Goal: Transaction & Acquisition: Purchase product/service

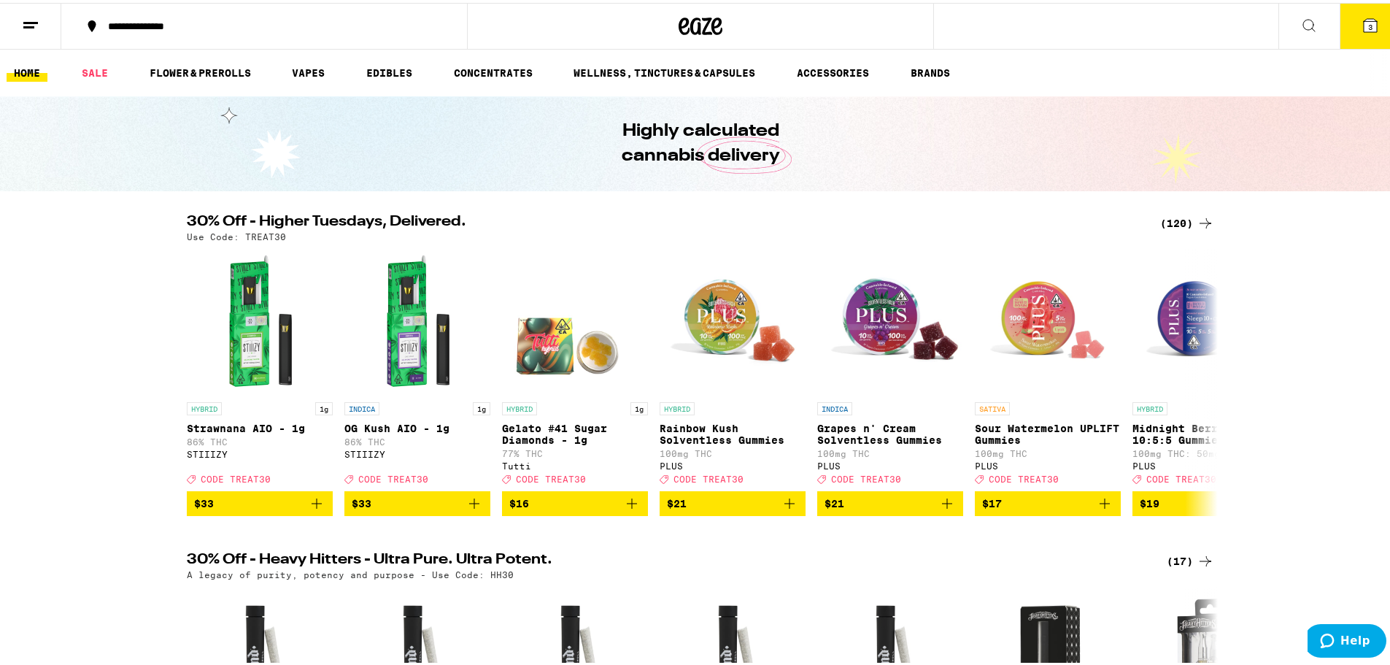
click at [1164, 223] on div "(120)" at bounding box center [1187, 221] width 54 height 18
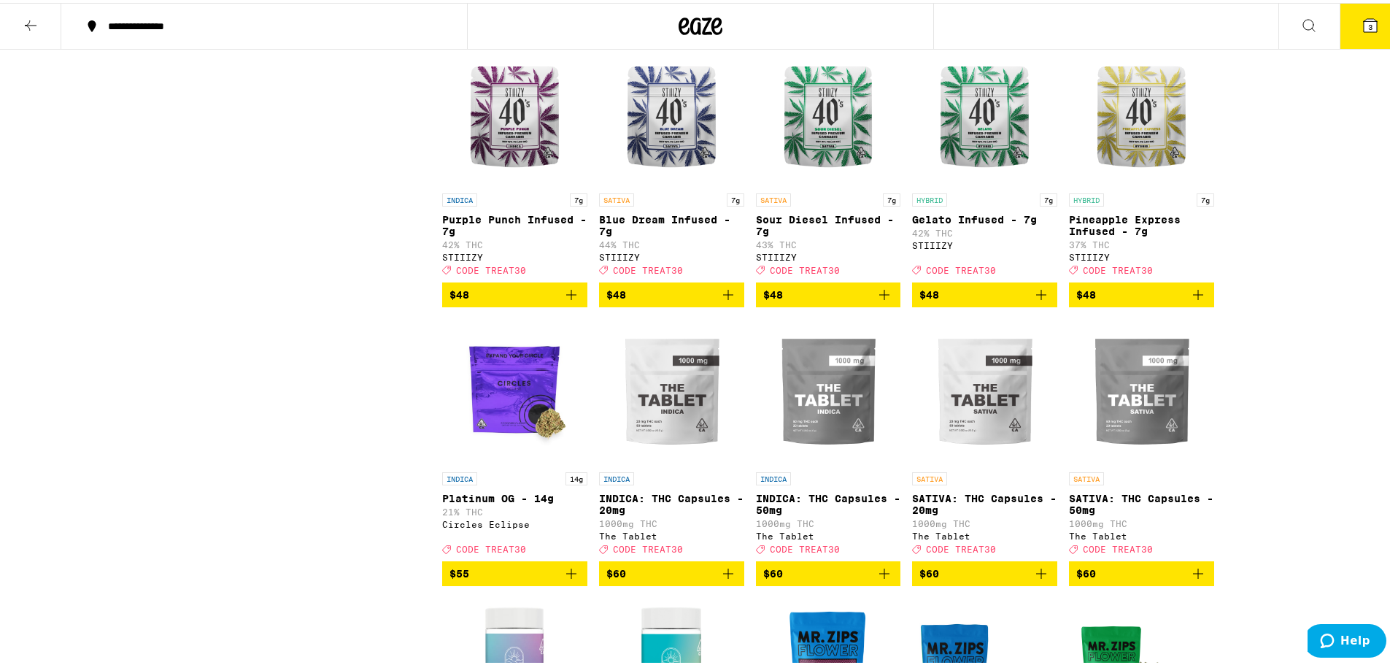
scroll to position [6129, 0]
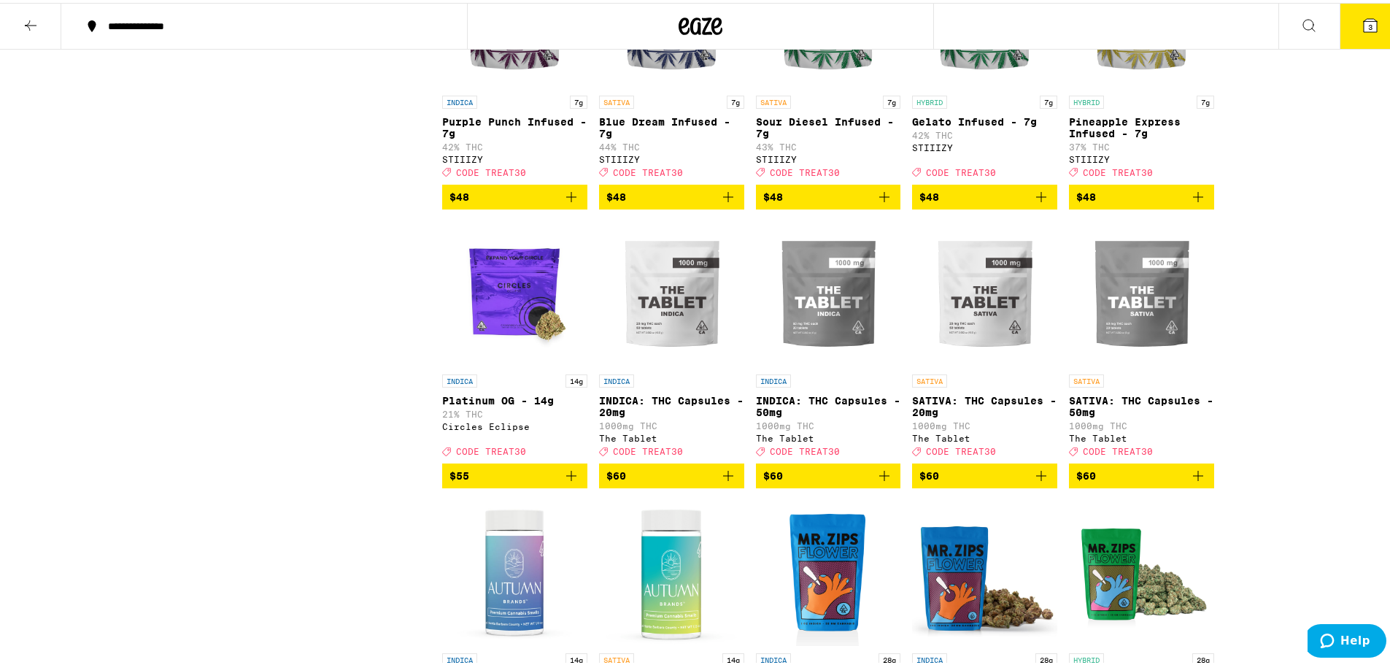
click at [722, 203] on icon "Add to bag" at bounding box center [728, 194] width 18 height 18
click at [883, 203] on icon "Add to bag" at bounding box center [885, 194] width 18 height 18
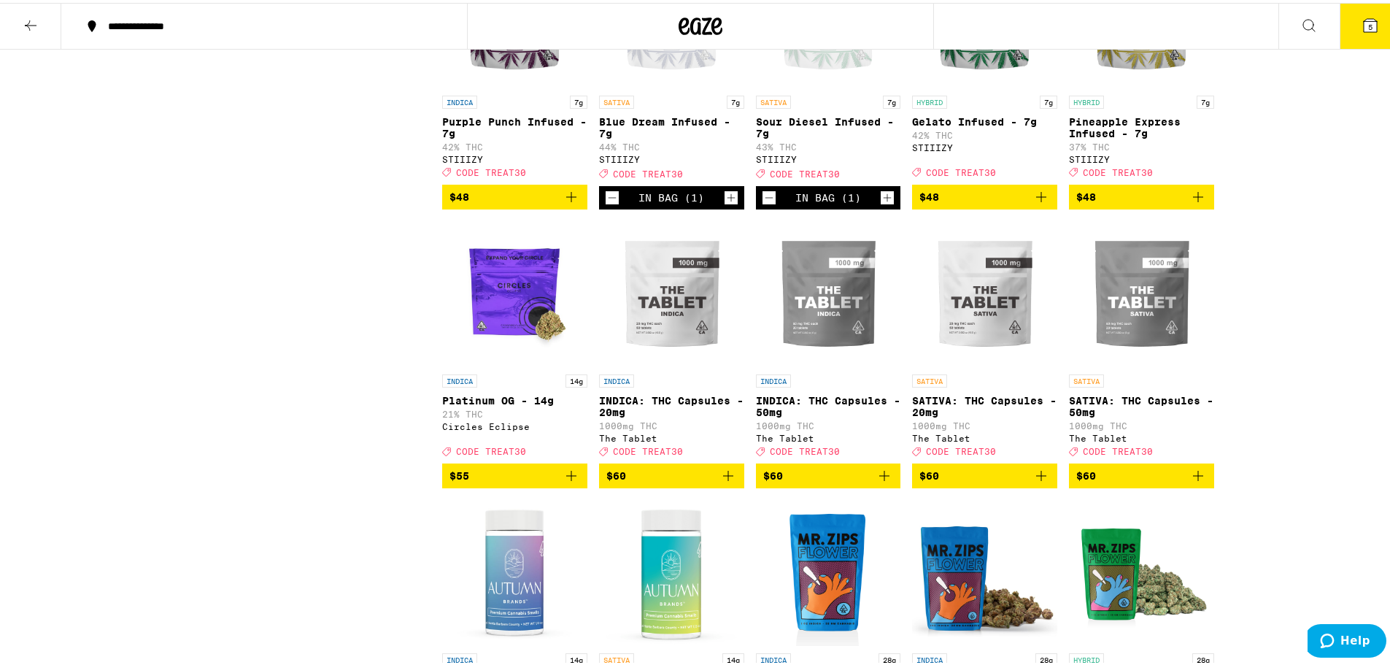
click at [1378, 20] on button "5" at bounding box center [1370, 23] width 61 height 45
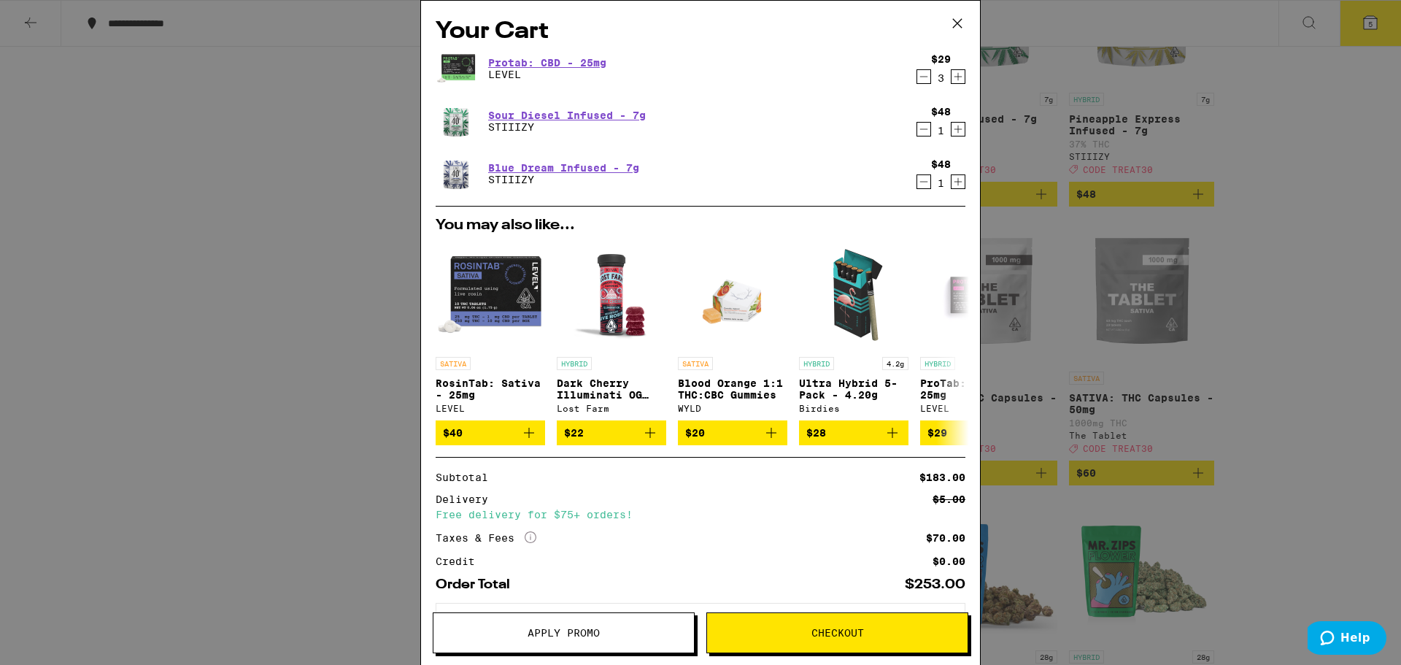
click at [917, 76] on icon "Decrement" at bounding box center [923, 77] width 13 height 18
click at [917, 79] on icon "Decrement" at bounding box center [923, 77] width 13 height 18
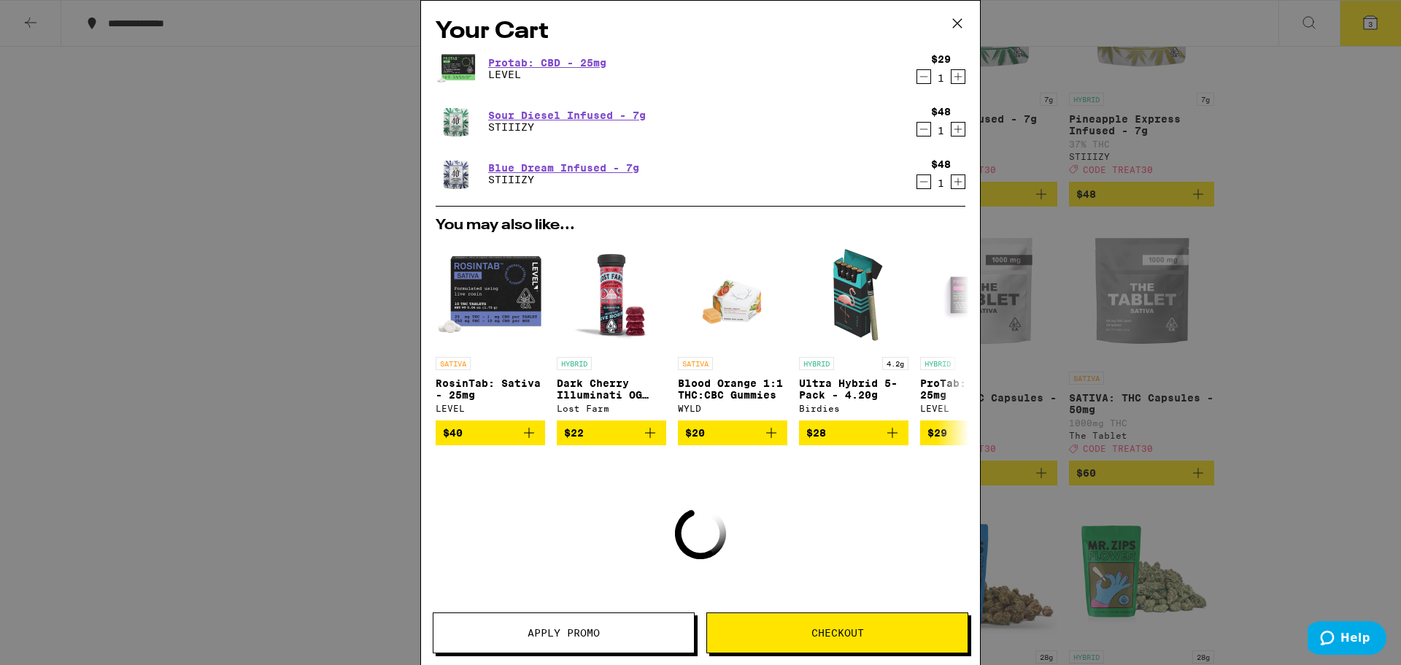
click at [917, 79] on icon "Decrement" at bounding box center [923, 77] width 13 height 18
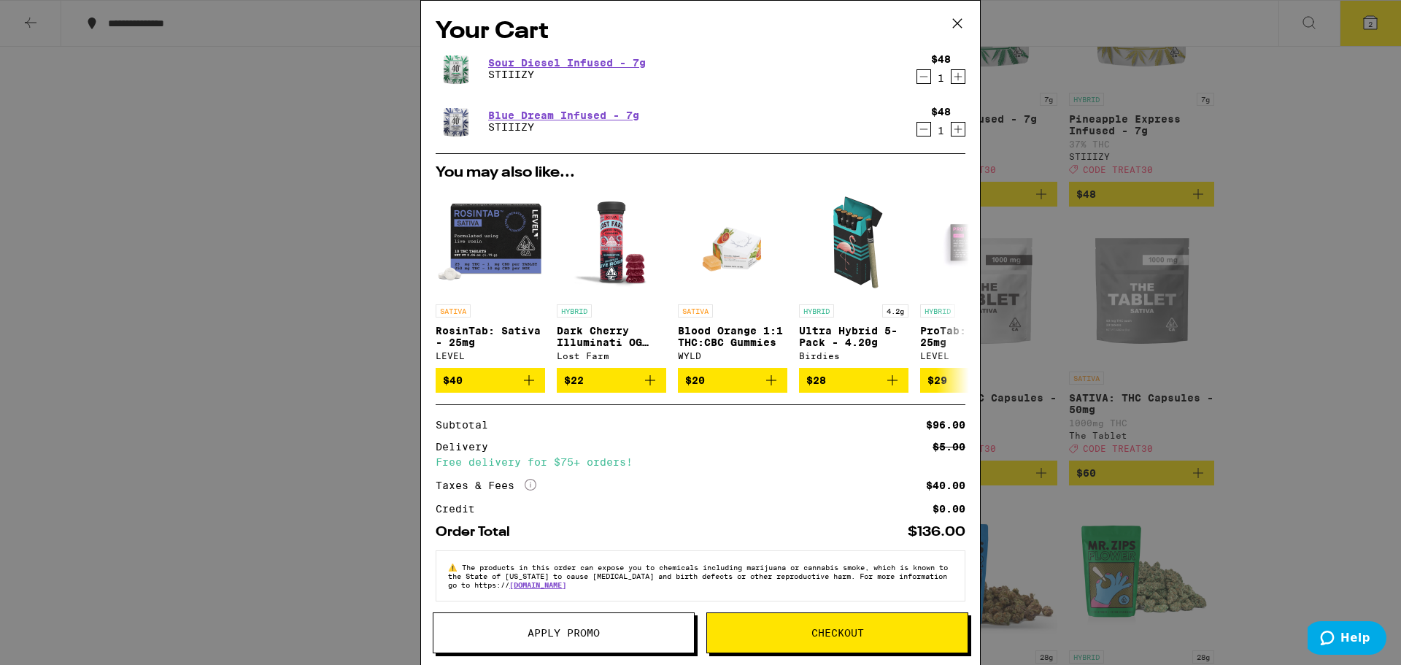
click at [530, 490] on icon "More Info" at bounding box center [531, 485] width 12 height 12
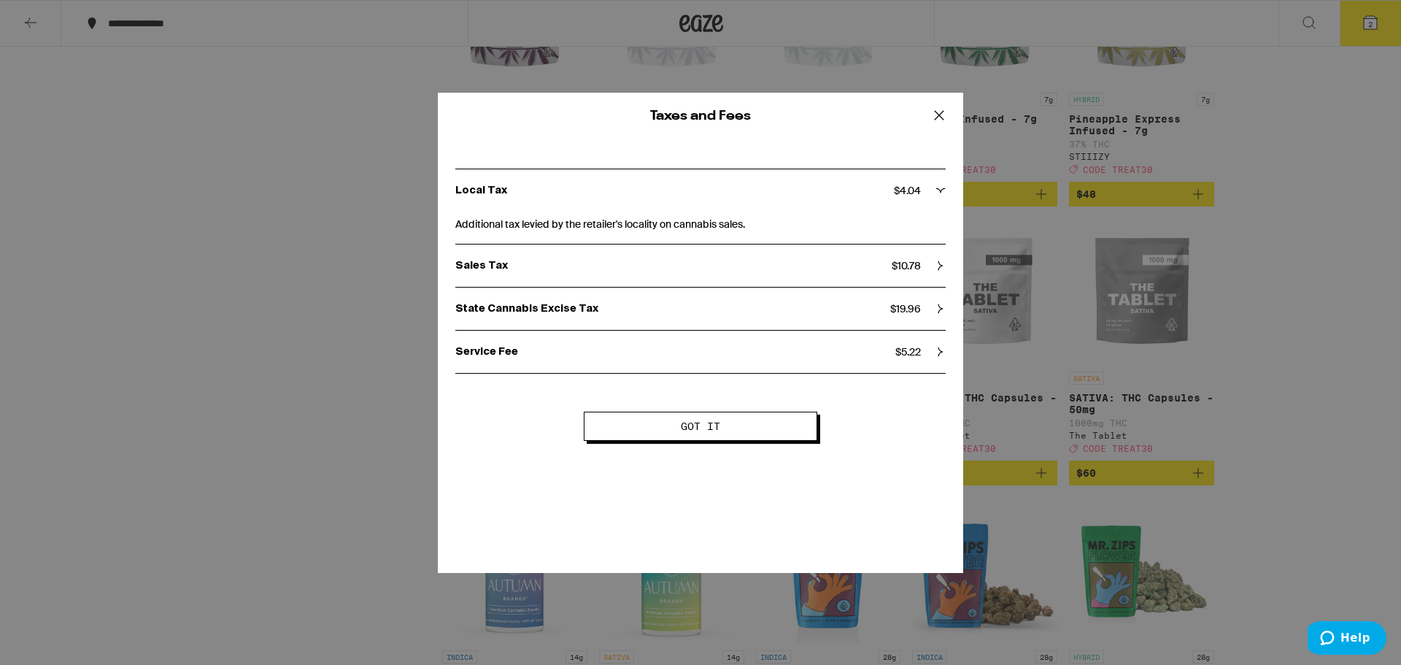
click at [940, 117] on icon at bounding box center [939, 115] width 22 height 22
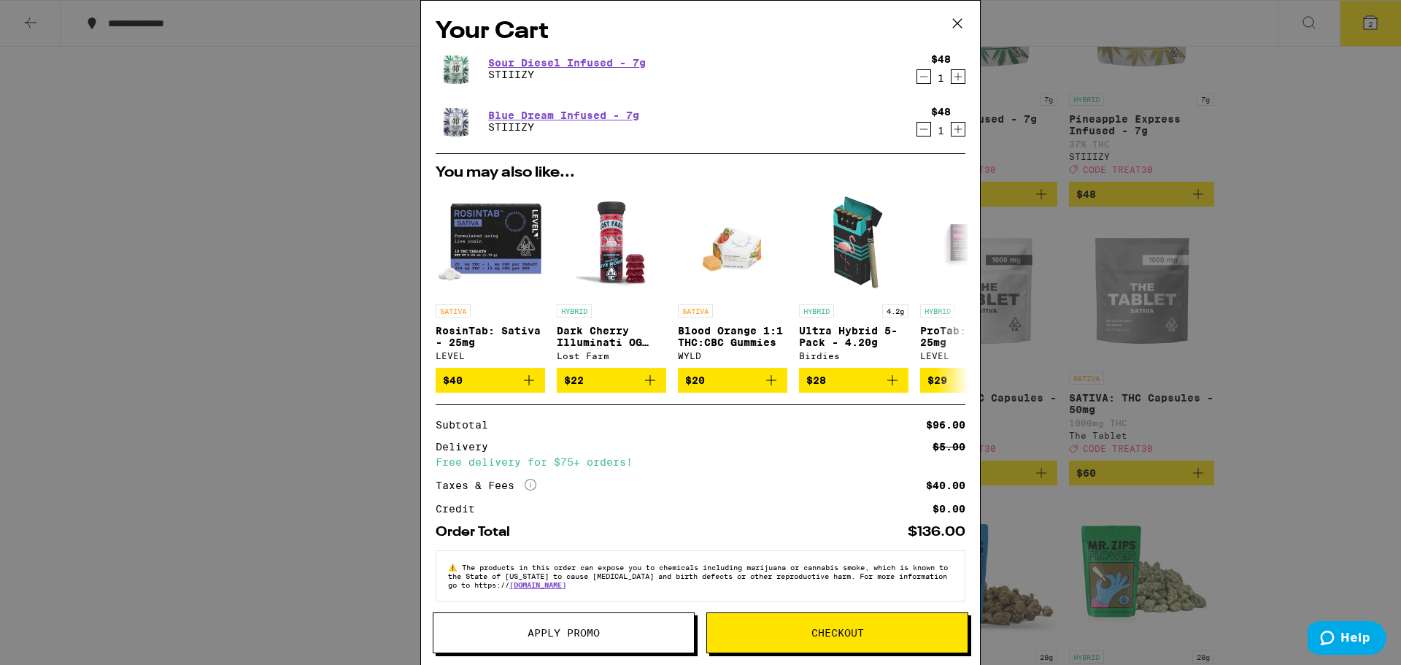
click at [610, 638] on button "Apply Promo" at bounding box center [564, 632] width 262 height 41
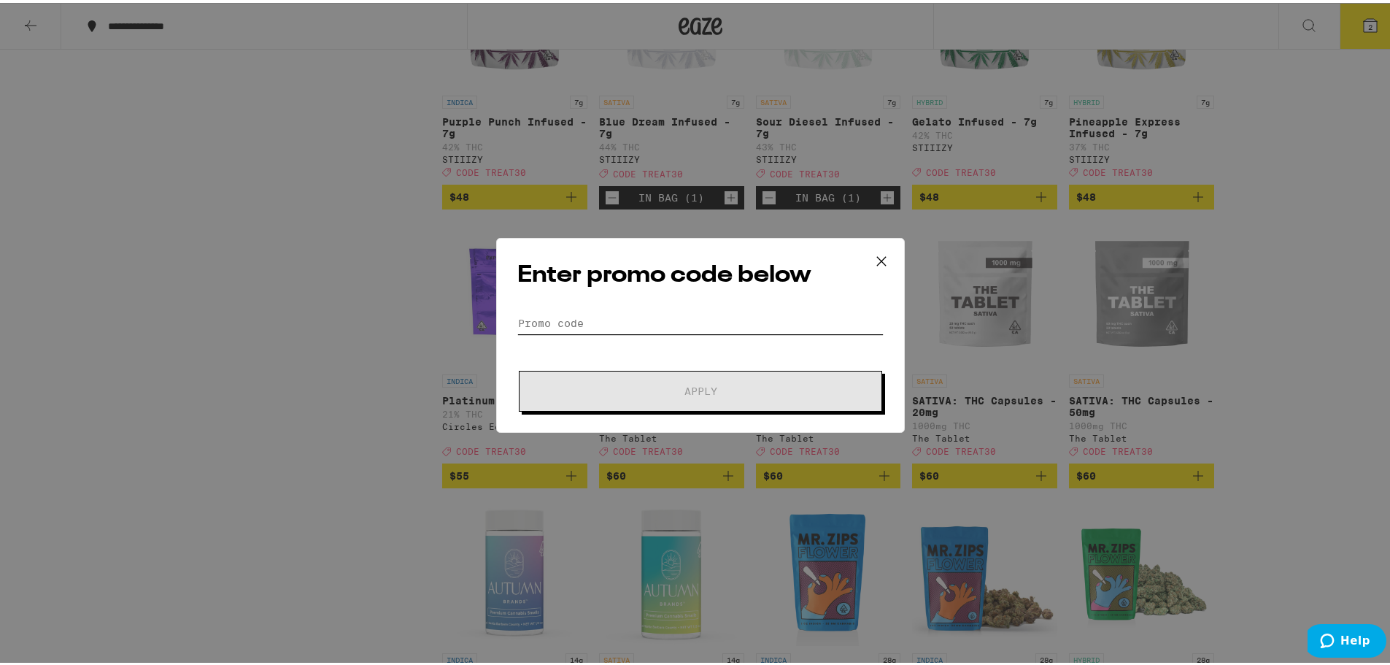
click at [615, 320] on input "Promo Code" at bounding box center [700, 320] width 366 height 22
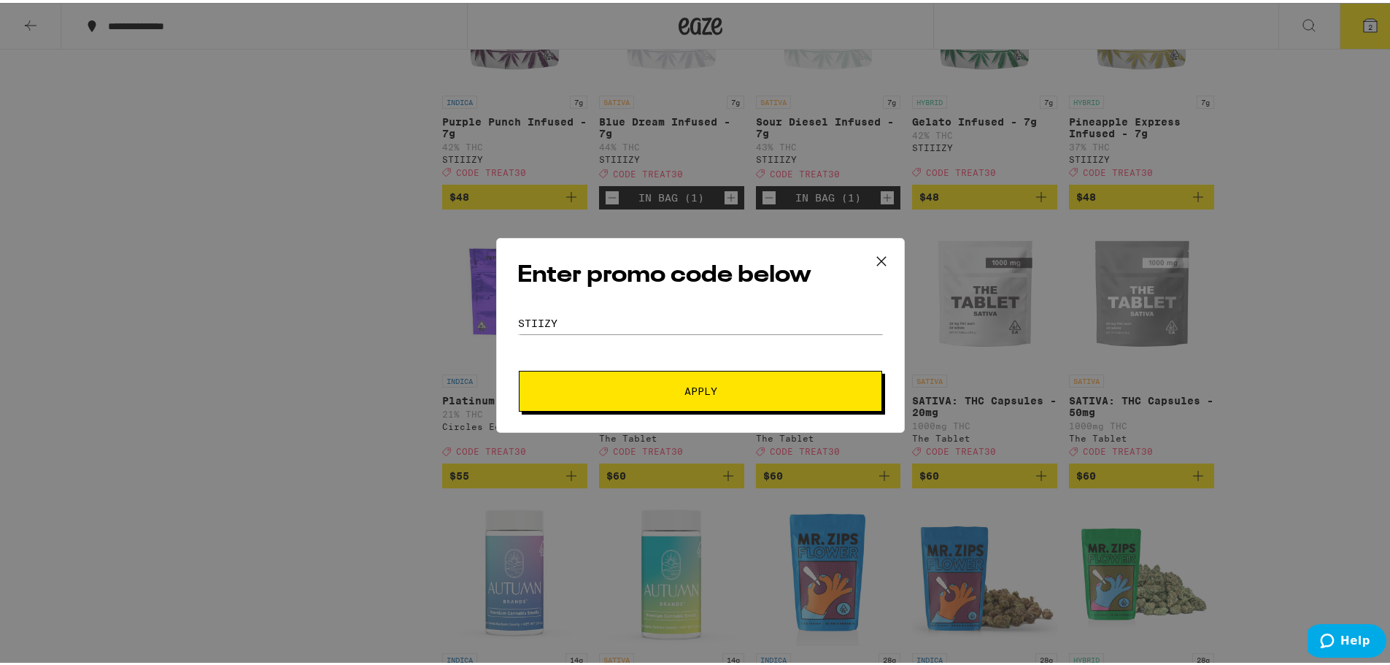
click at [663, 398] on button "Apply" at bounding box center [700, 388] width 363 height 41
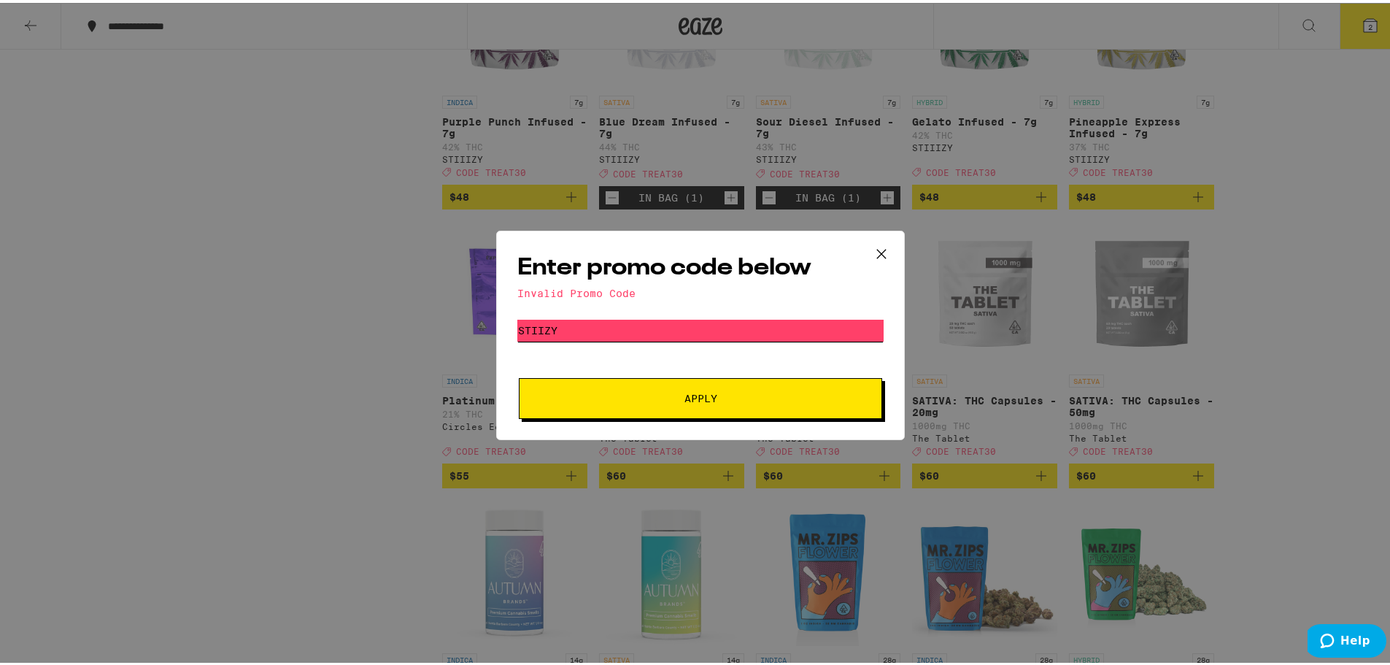
click at [549, 326] on input "stiizy" at bounding box center [700, 328] width 366 height 22
click at [534, 322] on input "stiizy" at bounding box center [700, 328] width 366 height 22
click at [536, 320] on input "stiizy" at bounding box center [700, 328] width 366 height 22
click at [531, 320] on input "stiizy" at bounding box center [700, 328] width 366 height 22
click at [677, 401] on button "Apply" at bounding box center [700, 395] width 363 height 41
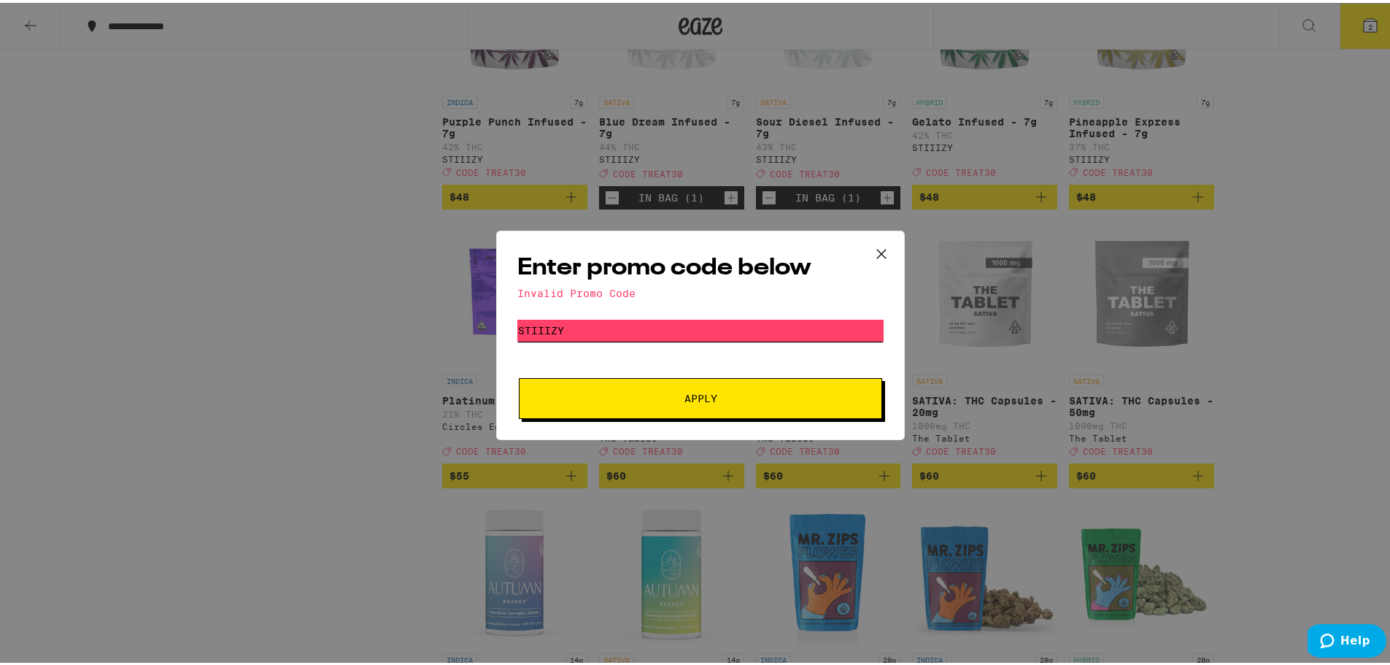
click at [546, 319] on input "stiIizy" at bounding box center [700, 328] width 366 height 22
type input "stiILzy"
click at [672, 395] on span "Apply" at bounding box center [700, 395] width 263 height 10
click at [878, 250] on icon at bounding box center [881, 251] width 22 height 22
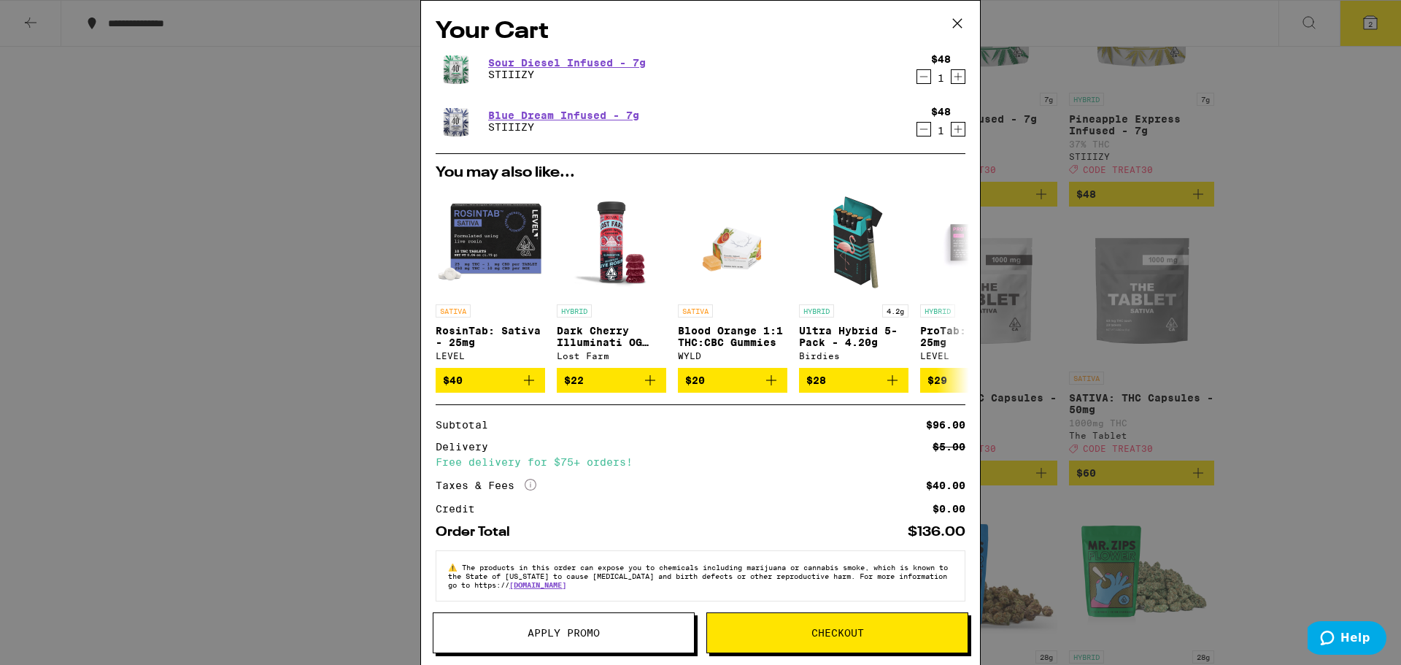
click at [951, 25] on icon at bounding box center [957, 23] width 22 height 22
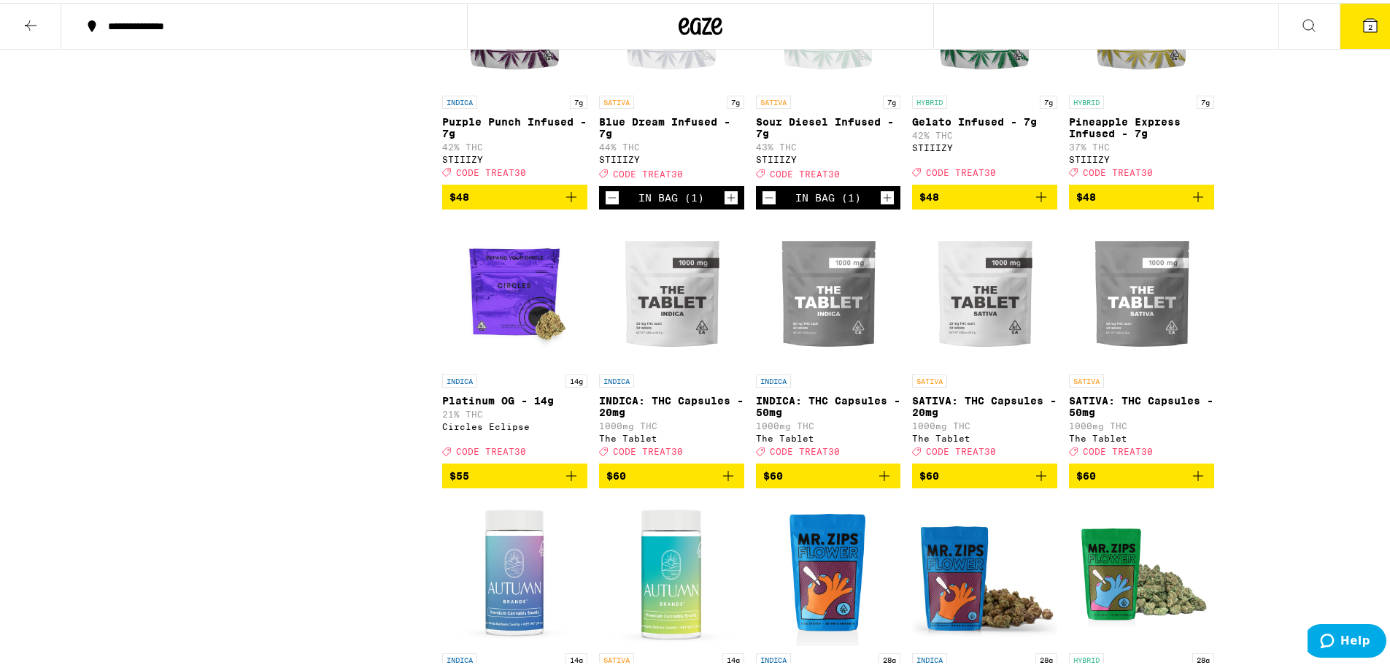
click at [927, 150] on div "STIIIZY" at bounding box center [984, 144] width 145 height 9
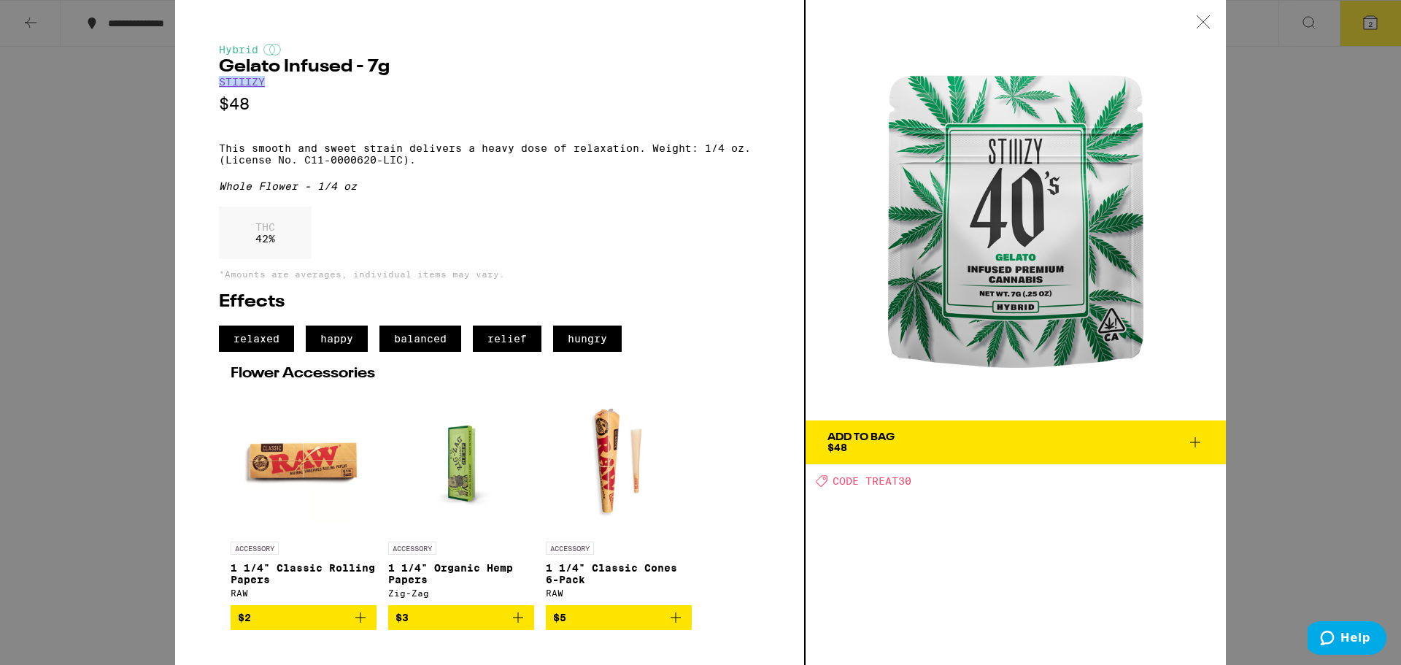
drag, startPoint x: 306, startPoint y: 86, endPoint x: 265, endPoint y: 104, distance: 45.4
click at [223, 84] on div "Hybrid Gelato Infused - 7g STIIIZY $48 This smooth and sweet strain delivers a …" at bounding box center [489, 337] width 541 height 586
copy link "TIIIZY"
click at [1302, 394] on div "Hybrid Gelato Infused - 7g STIIIZY $48 This smooth and sweet strain delivers a …" at bounding box center [700, 332] width 1401 height 665
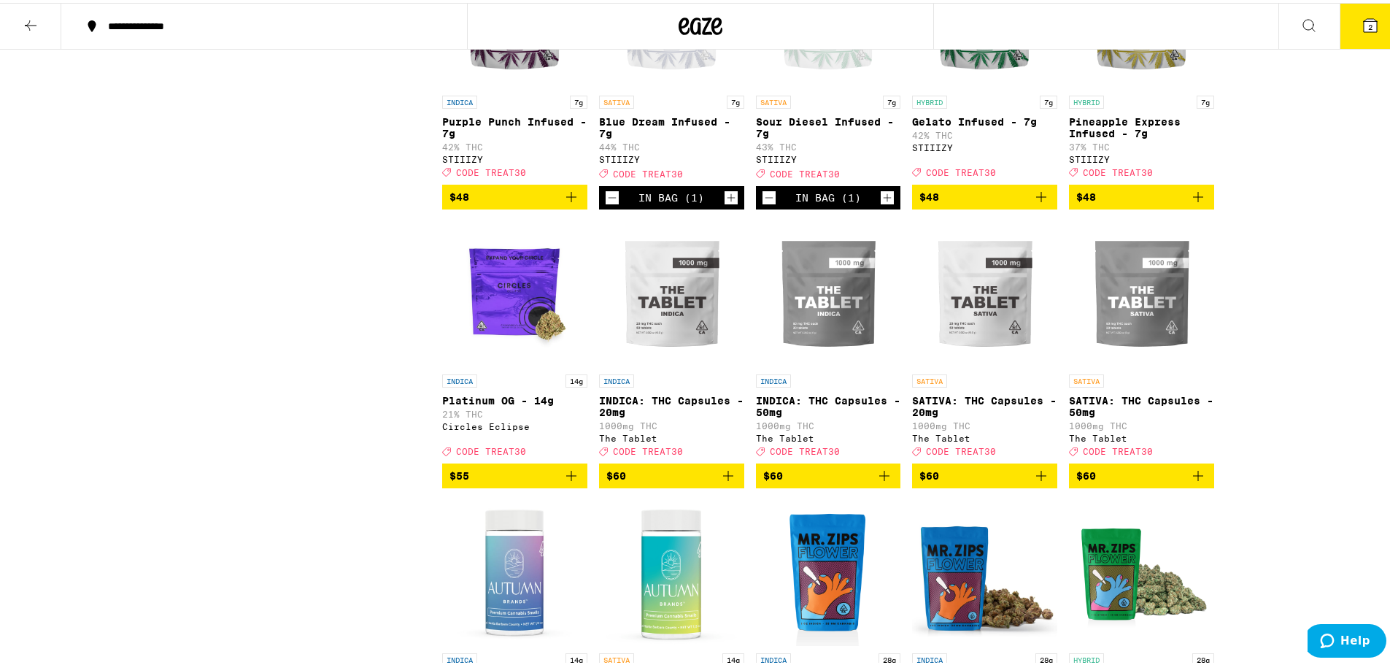
click at [1356, 31] on button "2" at bounding box center [1370, 23] width 61 height 45
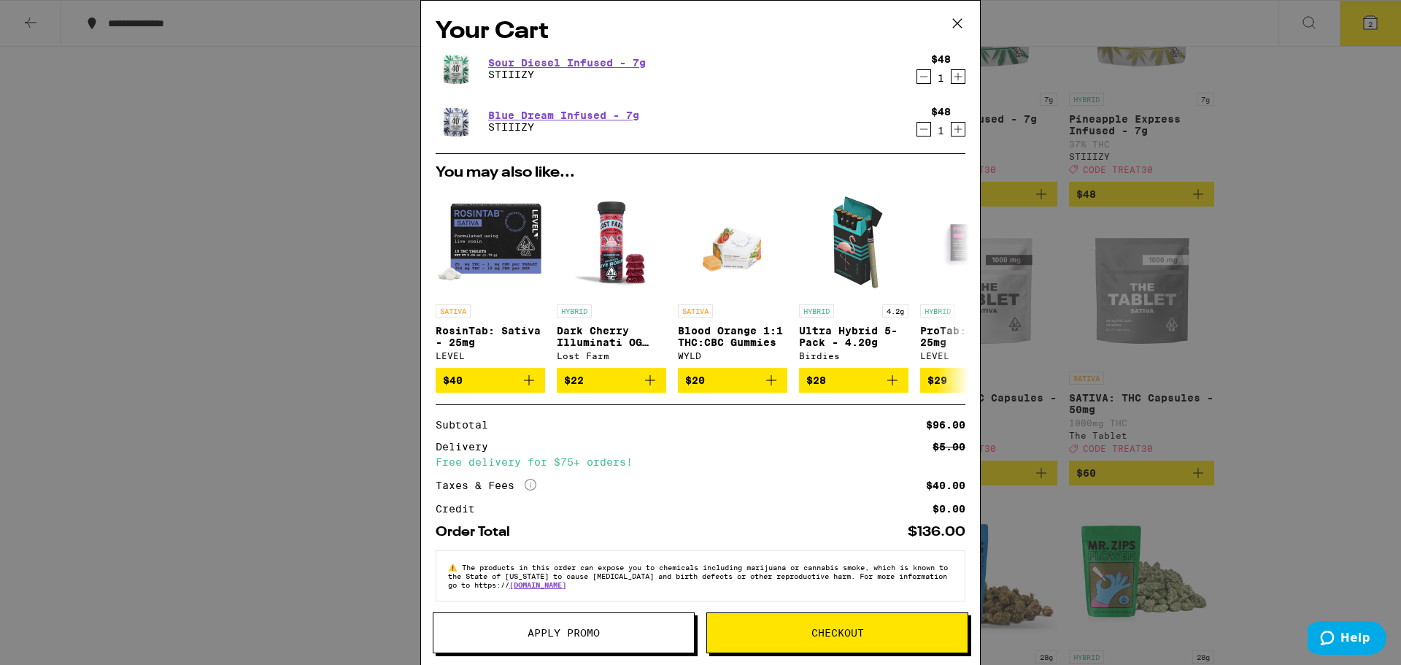
click at [569, 634] on span "Apply Promo" at bounding box center [564, 632] width 72 height 10
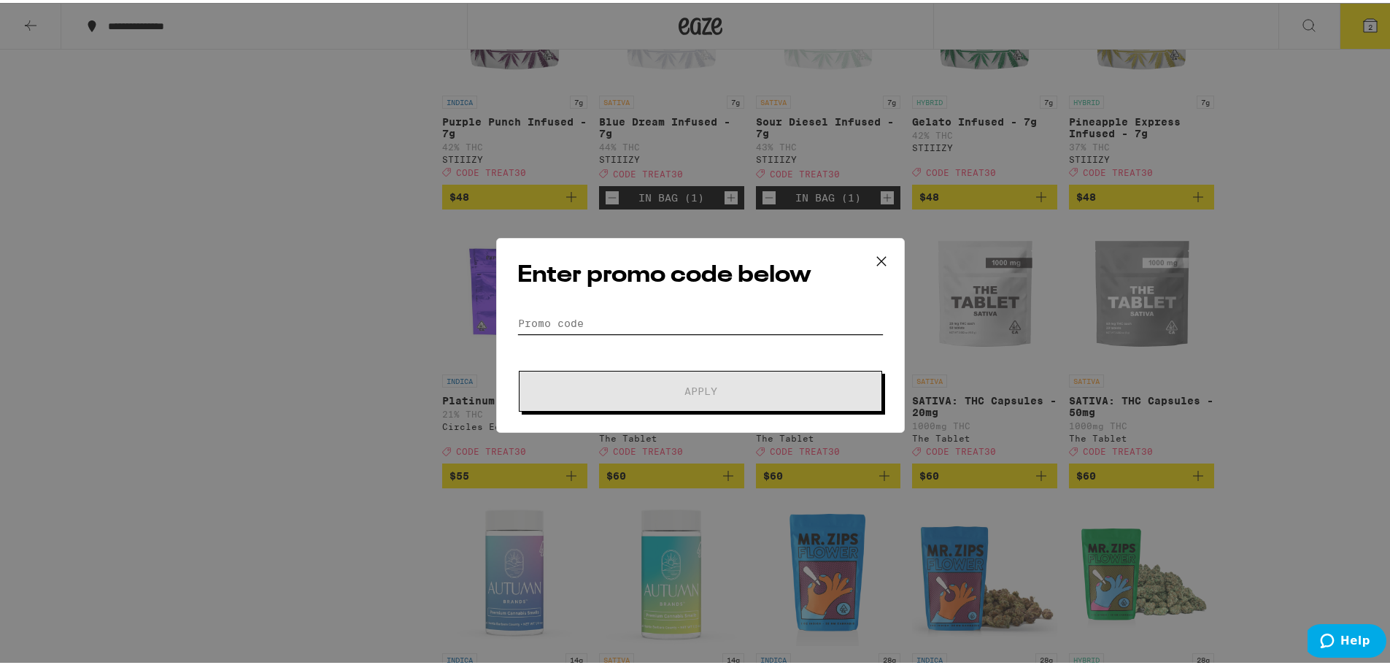
click at [574, 322] on input "Promo Code" at bounding box center [700, 320] width 366 height 22
paste input "TIIIZY"
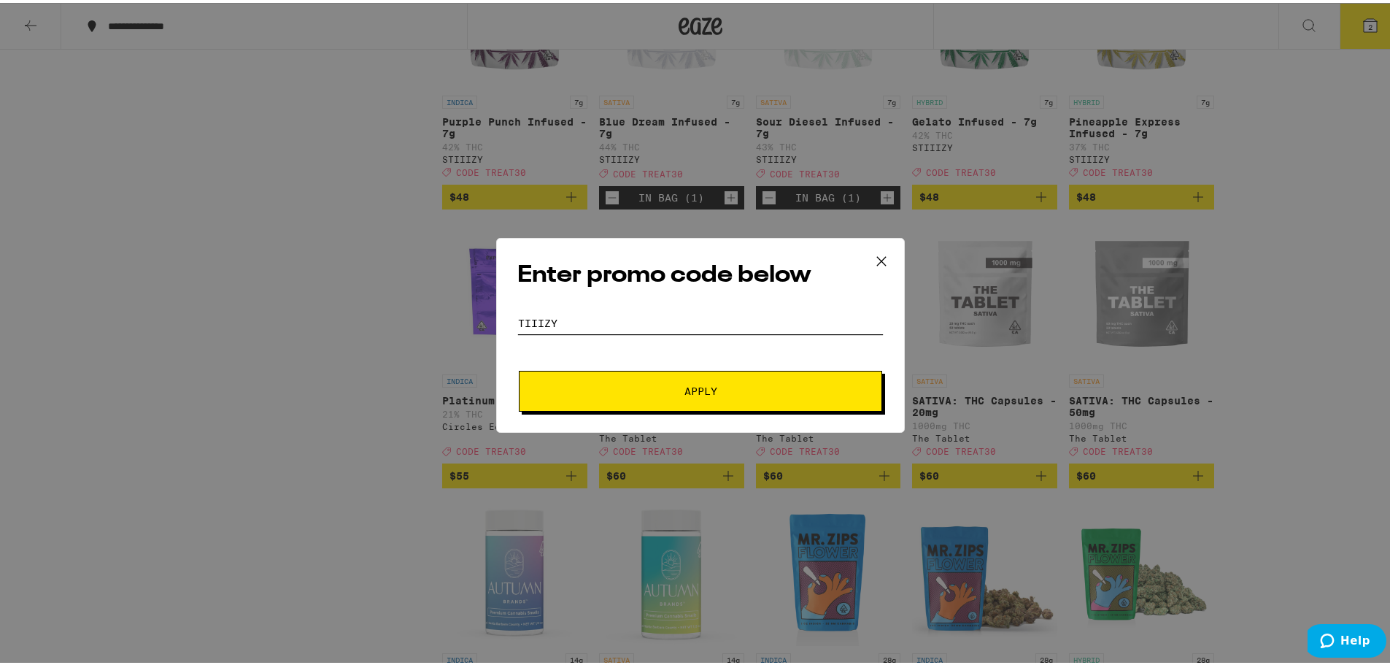
click at [517, 322] on input "TIIIZY" at bounding box center [700, 320] width 366 height 22
click at [689, 385] on span "Apply" at bounding box center [700, 388] width 33 height 10
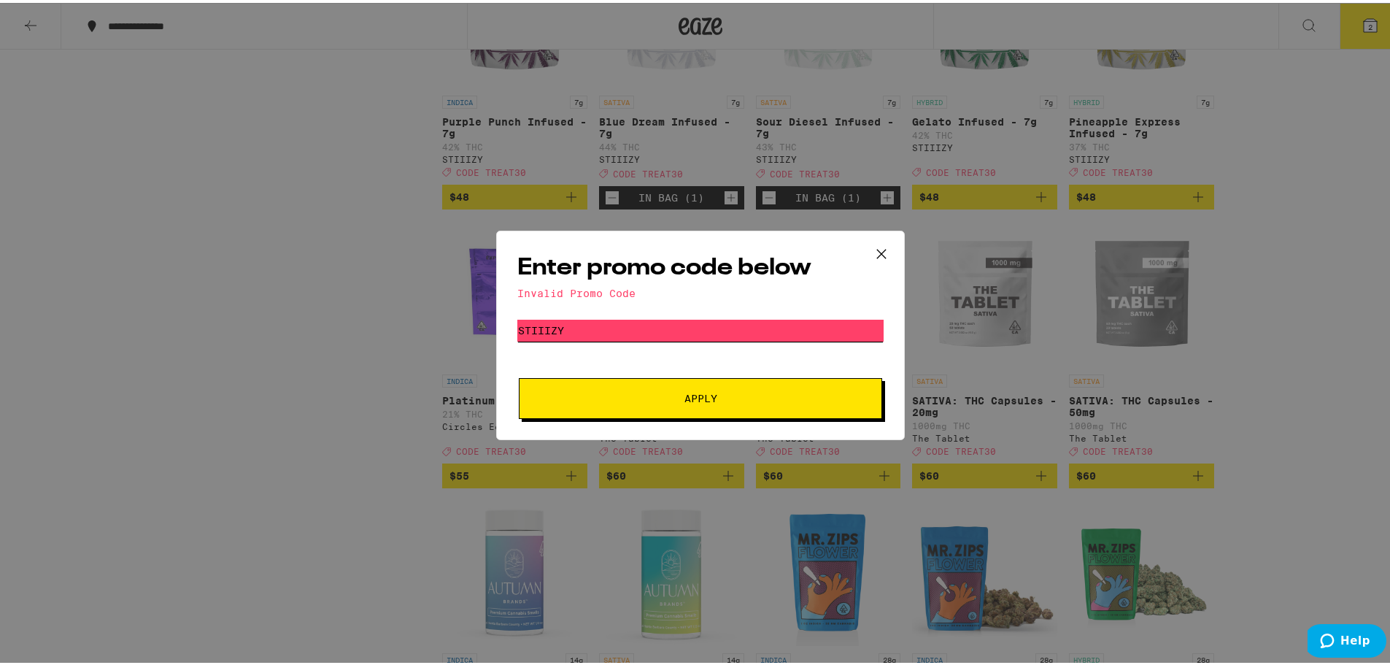
click at [576, 333] on input "STIIIZY" at bounding box center [700, 328] width 366 height 22
type input "S"
type input "TREAT30"
click at [698, 389] on button "Apply" at bounding box center [700, 395] width 363 height 41
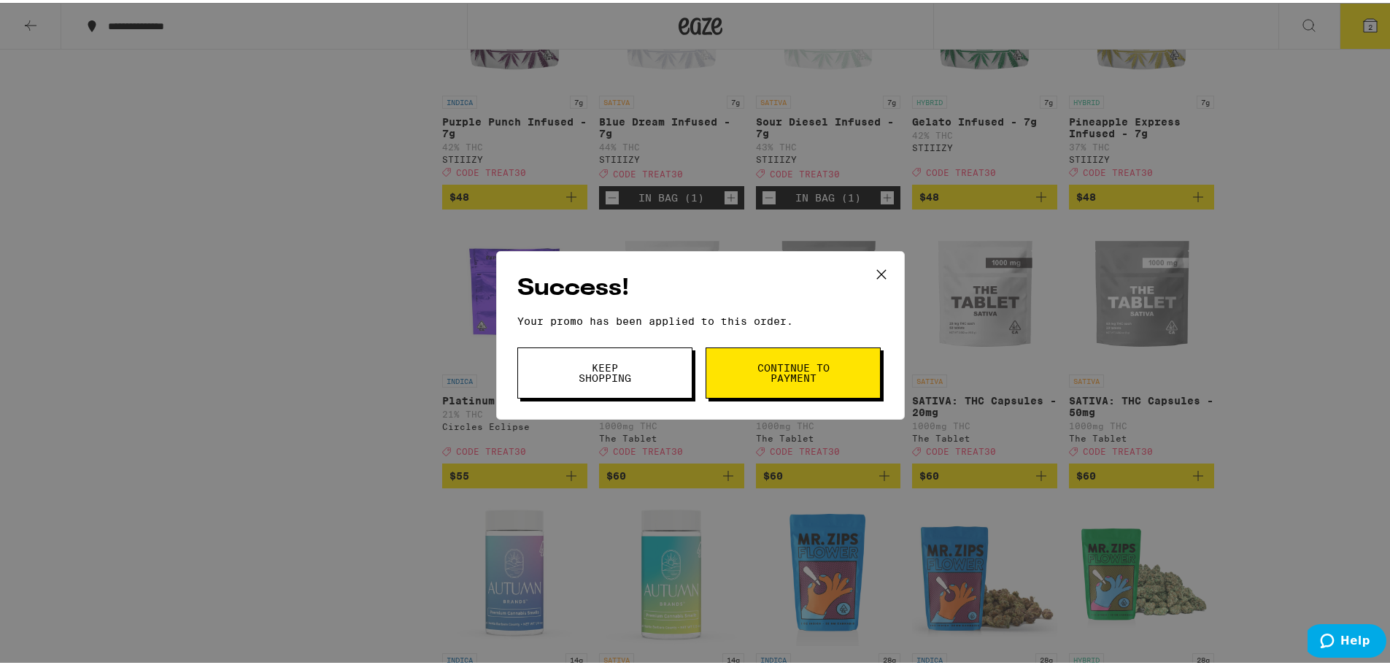
click at [744, 371] on button "Continue to payment" at bounding box center [793, 369] width 175 height 51
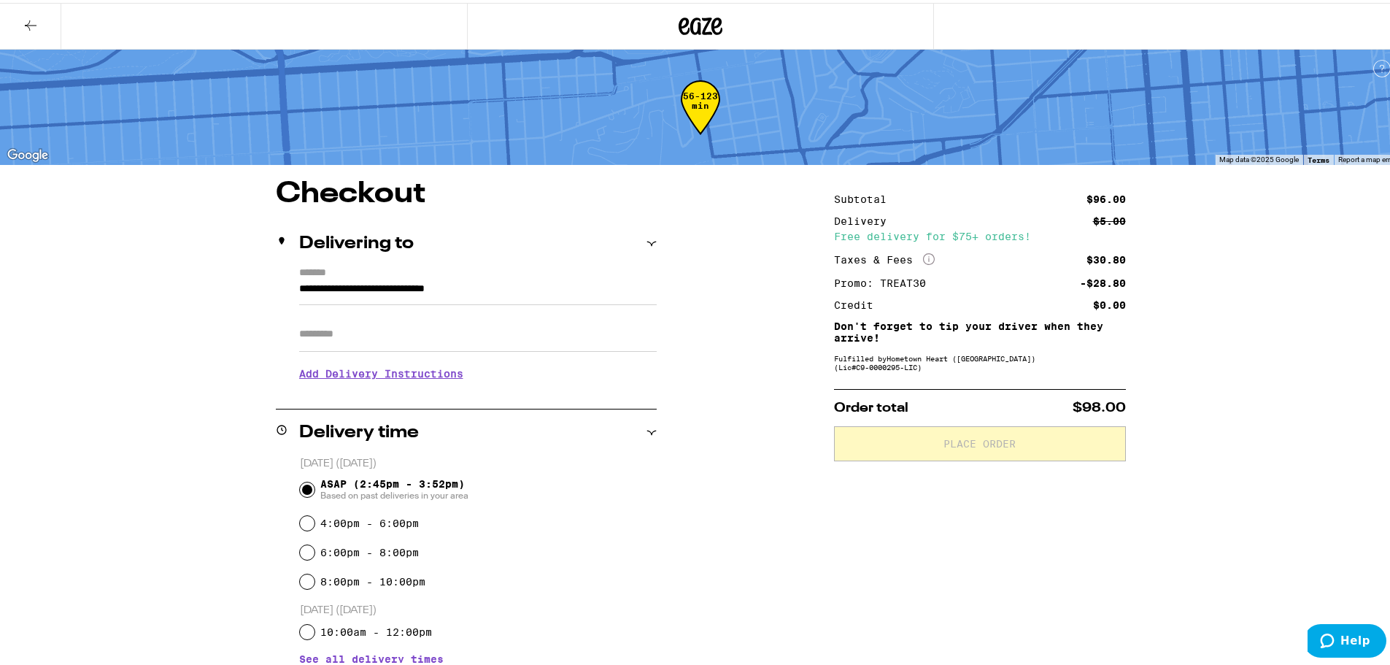
click at [420, 339] on input "Apt/Suite" at bounding box center [478, 331] width 358 height 35
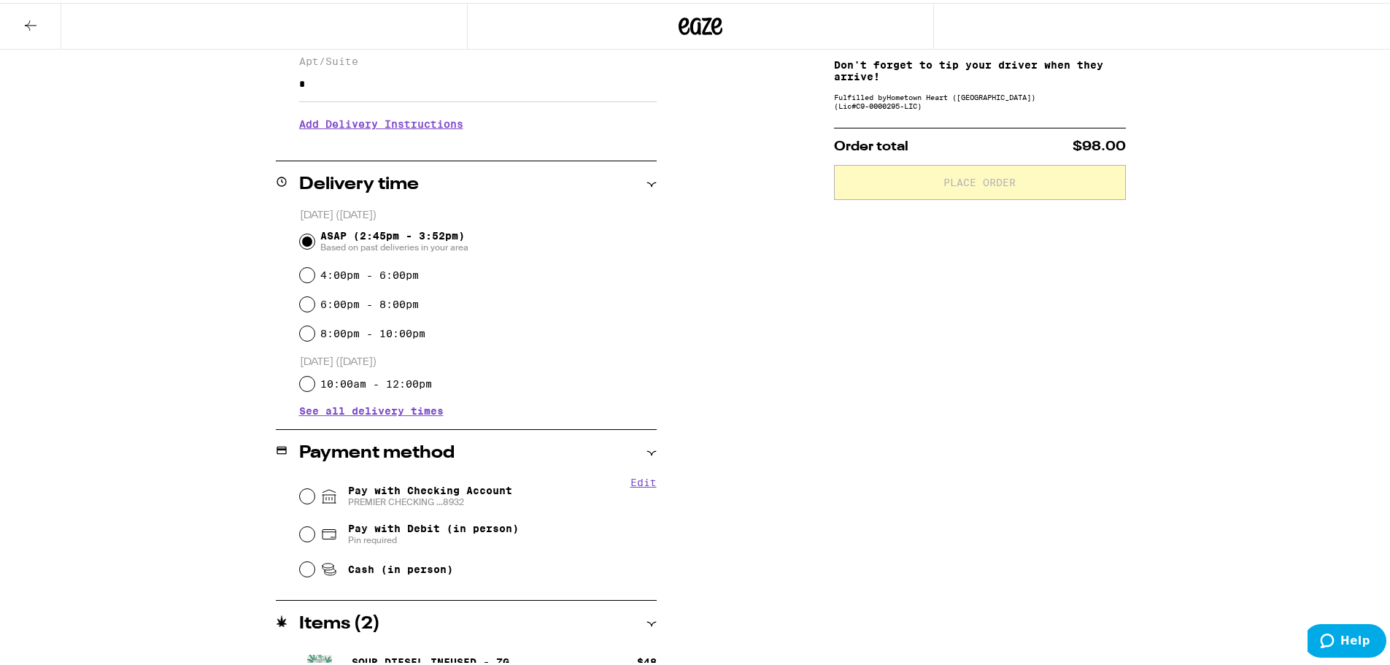
scroll to position [292, 0]
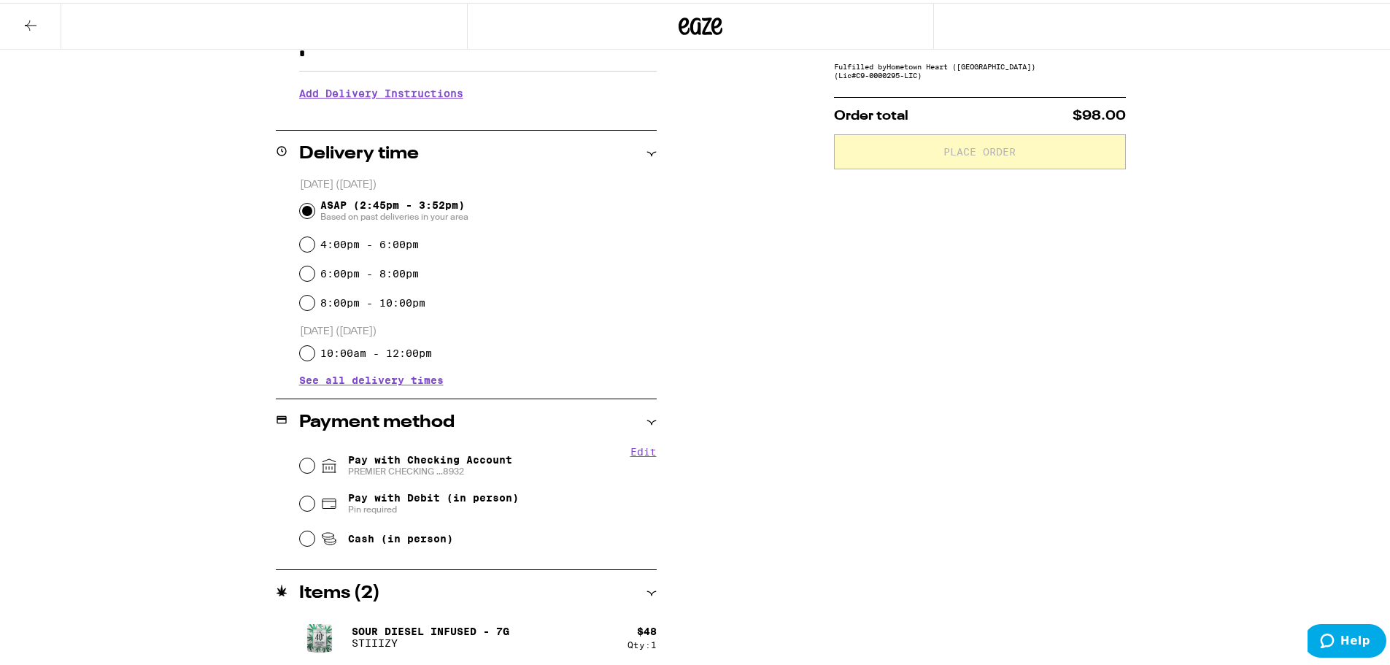
type input "*"
click at [302, 462] on input "Pay with Checking Account PREMIER CHECKING ...8932" at bounding box center [307, 462] width 15 height 15
radio input "true"
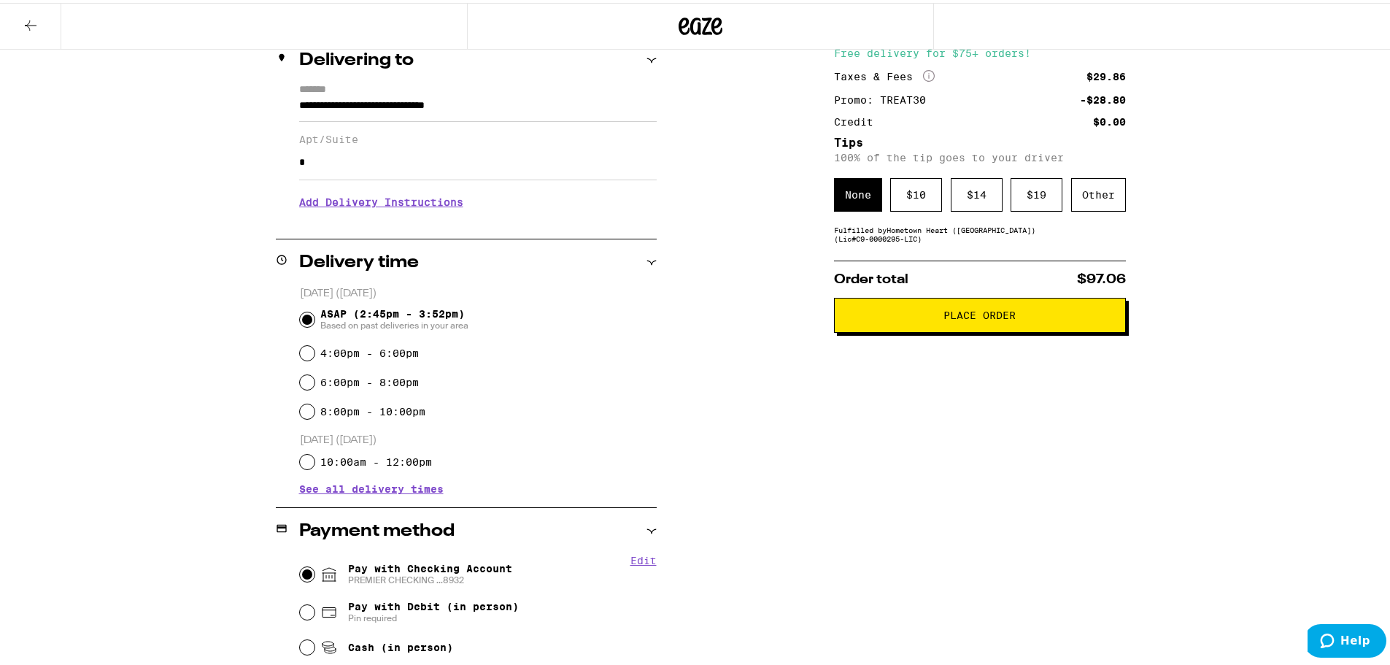
scroll to position [0, 0]
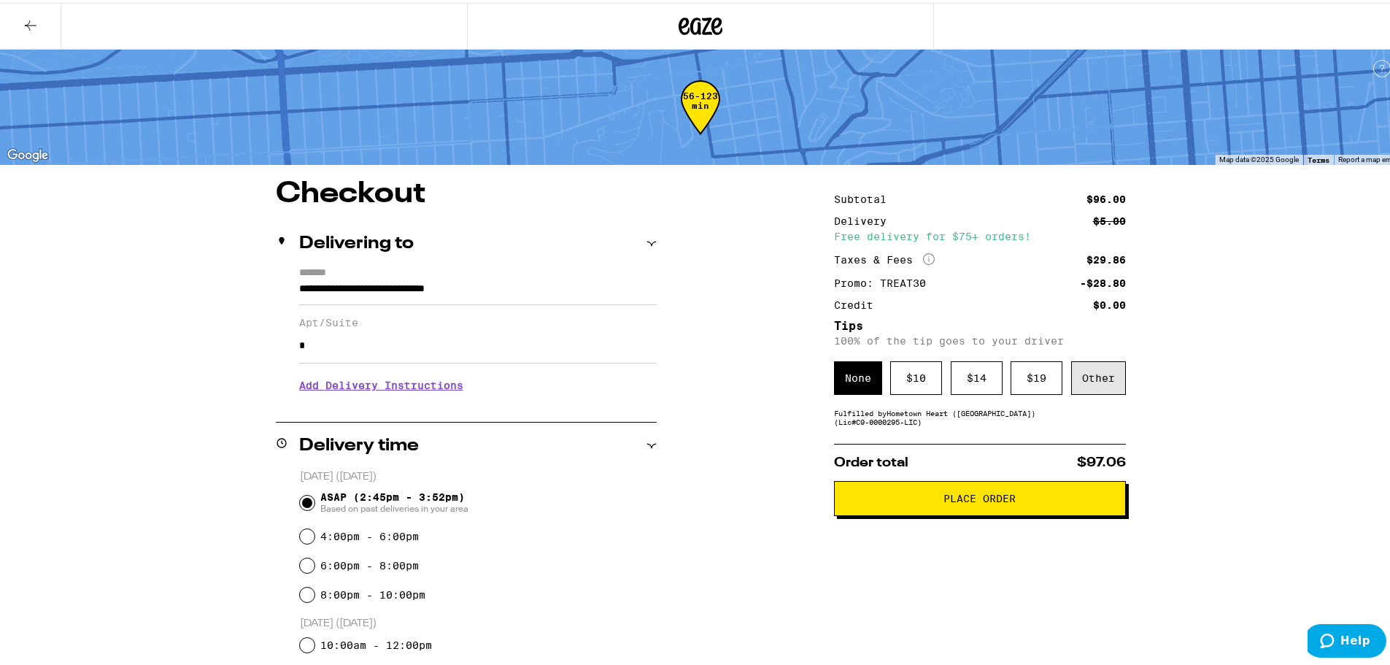
click at [1099, 364] on div "Other" at bounding box center [1098, 375] width 55 height 34
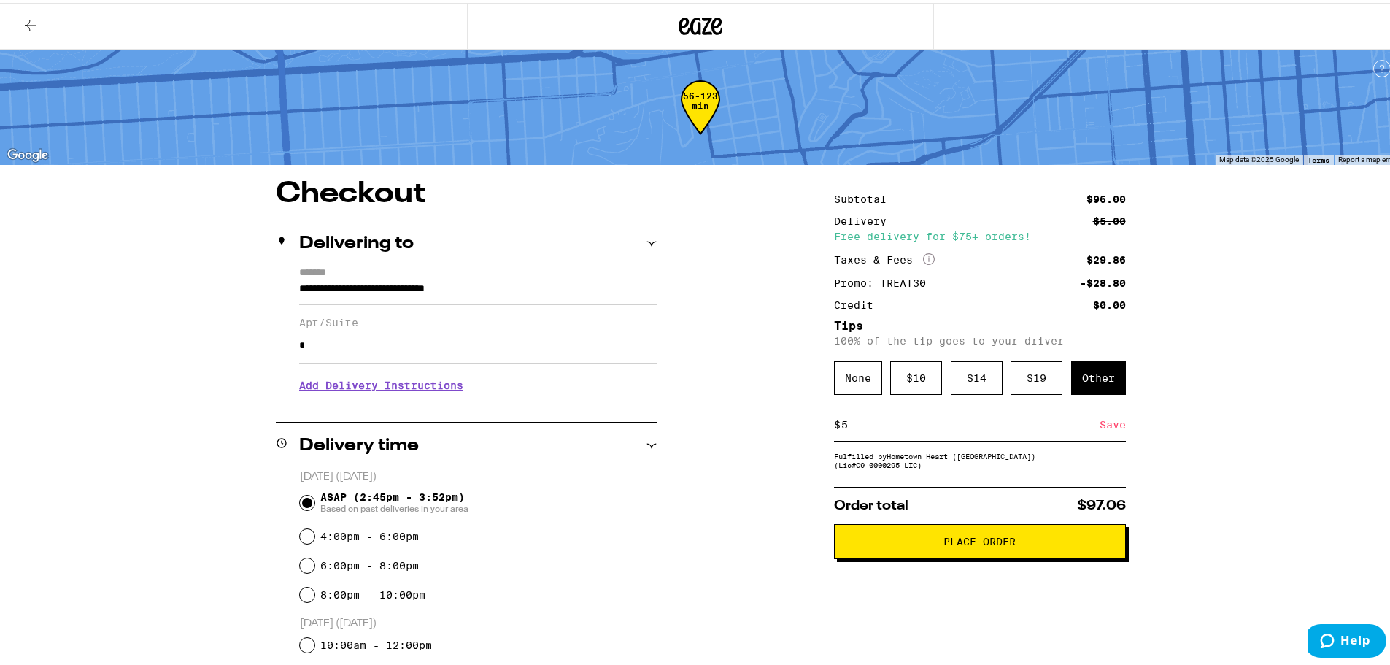
type input "5"
click at [975, 544] on span "Place Order" at bounding box center [979, 538] width 72 height 10
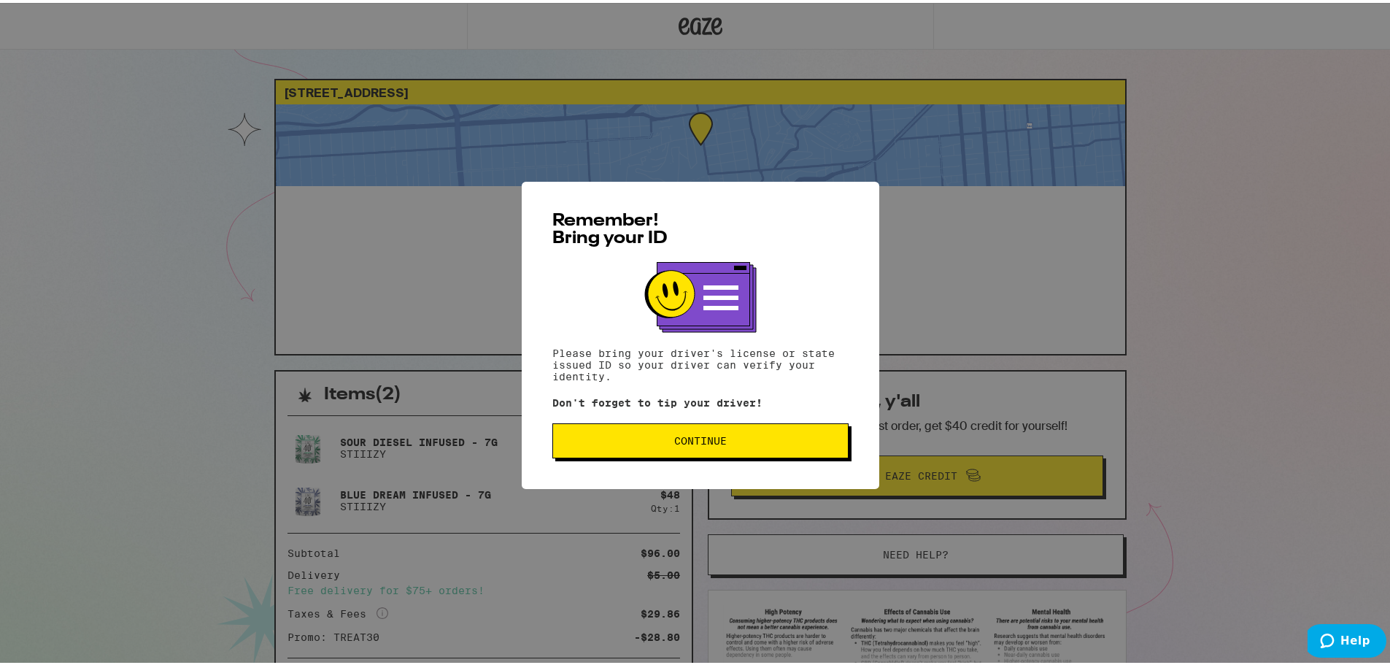
click at [751, 440] on span "Continue" at bounding box center [700, 438] width 271 height 10
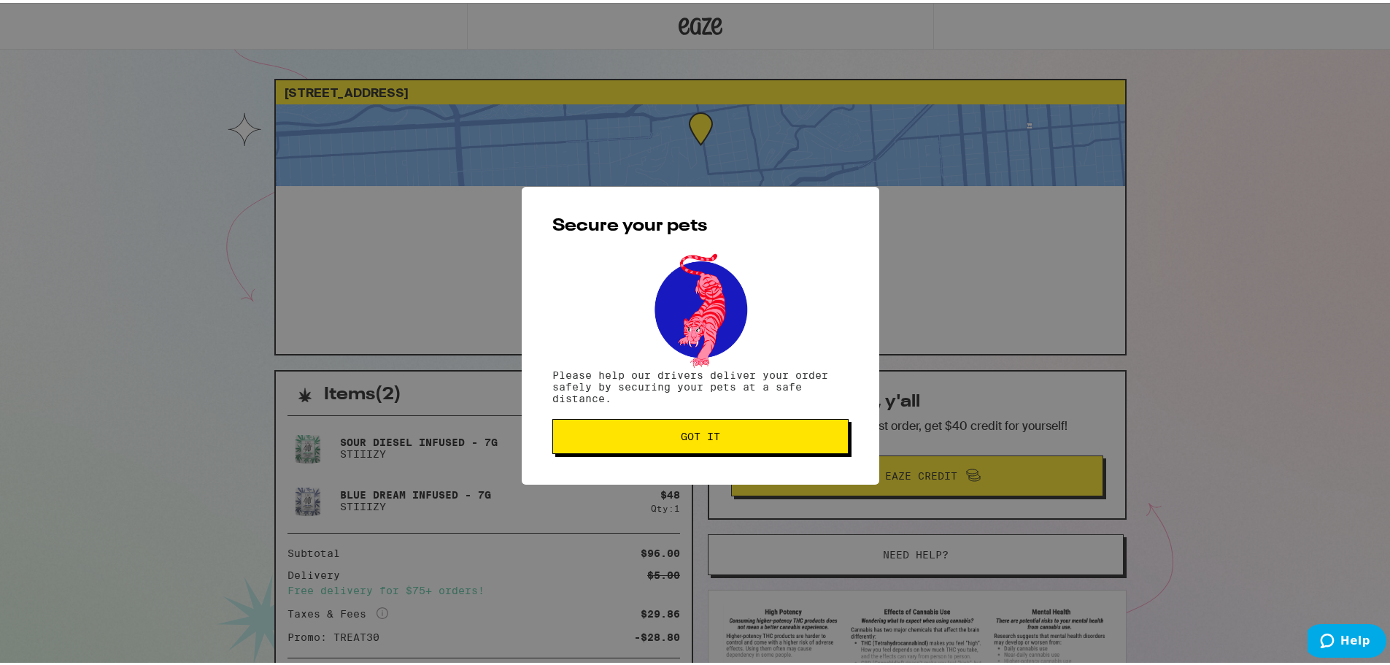
click at [733, 447] on button "Got it" at bounding box center [700, 433] width 296 height 35
